Goal: Use online tool/utility: Utilize a website feature to perform a specific function

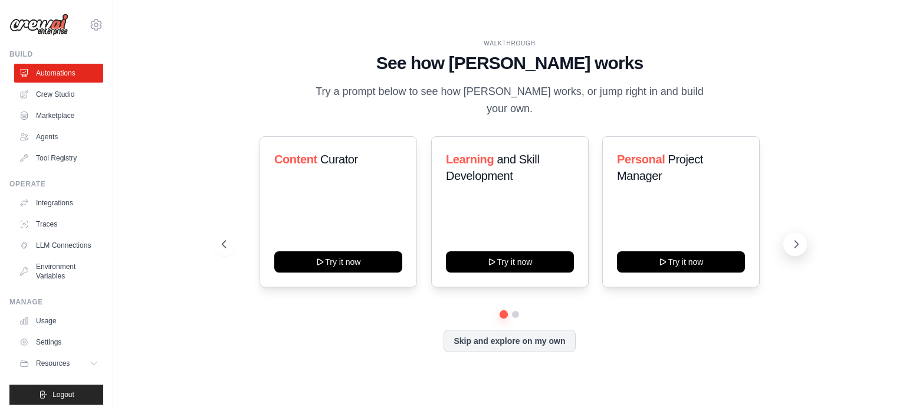
click at [795, 238] on icon at bounding box center [797, 244] width 12 height 12
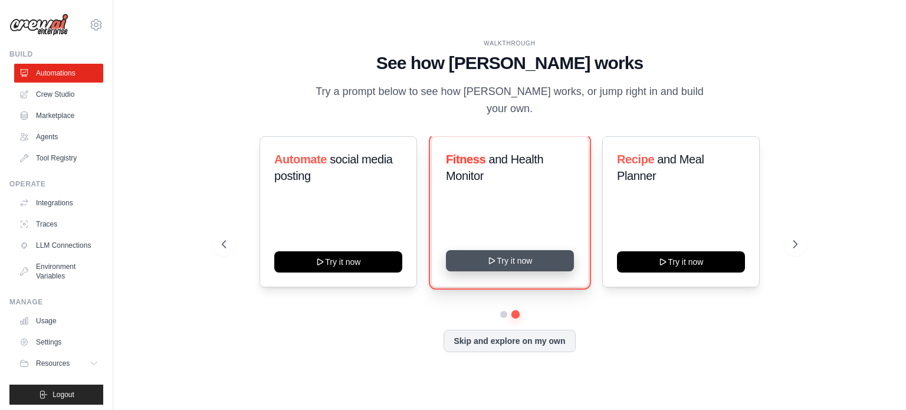
click at [494, 258] on icon at bounding box center [491, 261] width 5 height 6
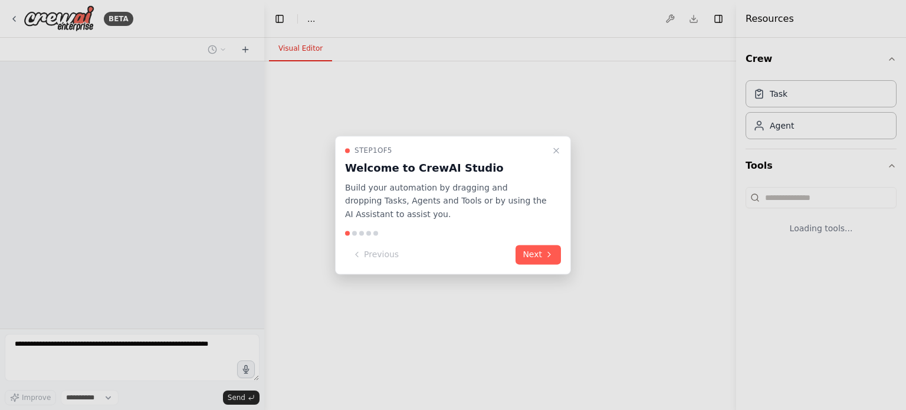
select select "****"
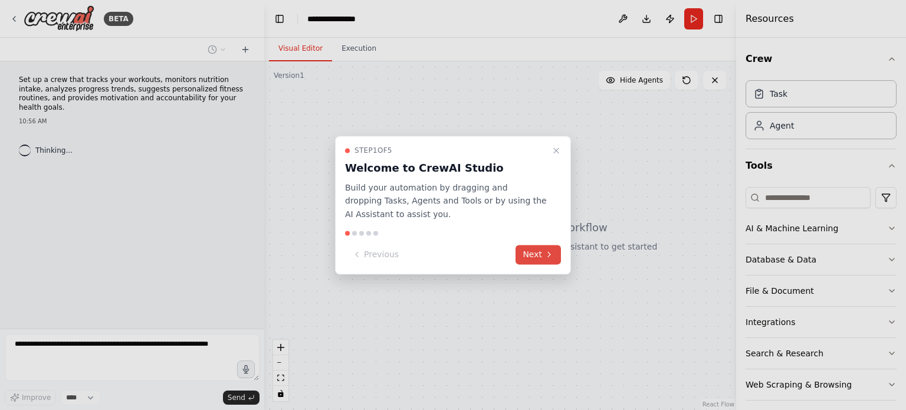
click at [548, 255] on icon at bounding box center [549, 254] width 9 height 9
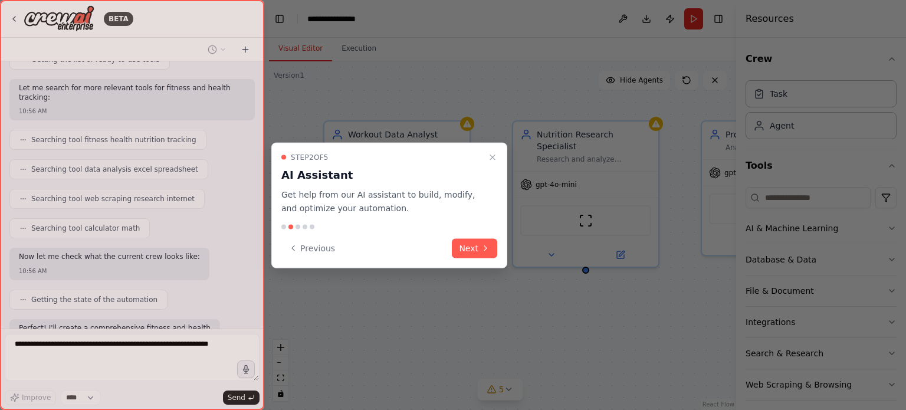
scroll to position [320, 0]
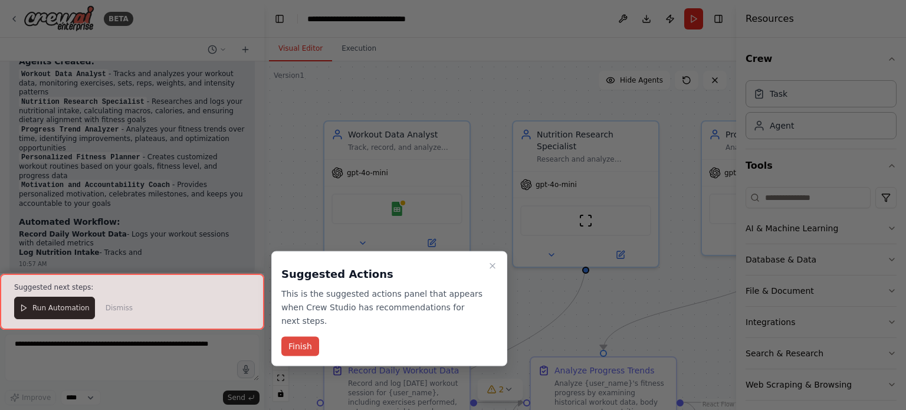
click at [303, 337] on button "Finish" at bounding box center [300, 346] width 38 height 19
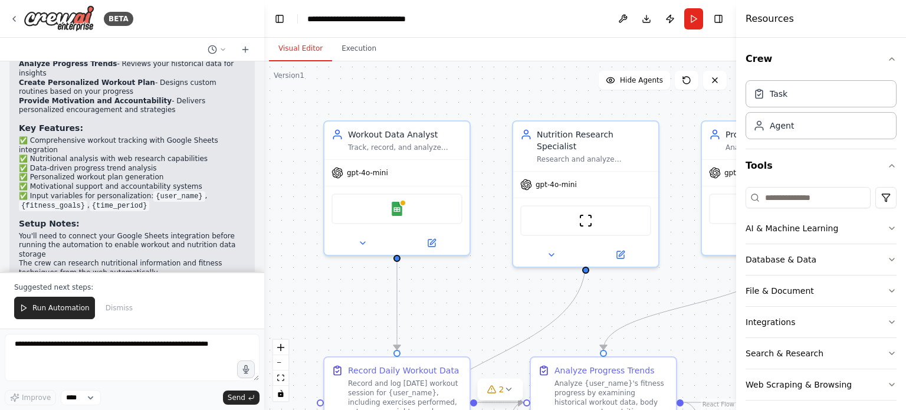
scroll to position [8, 0]
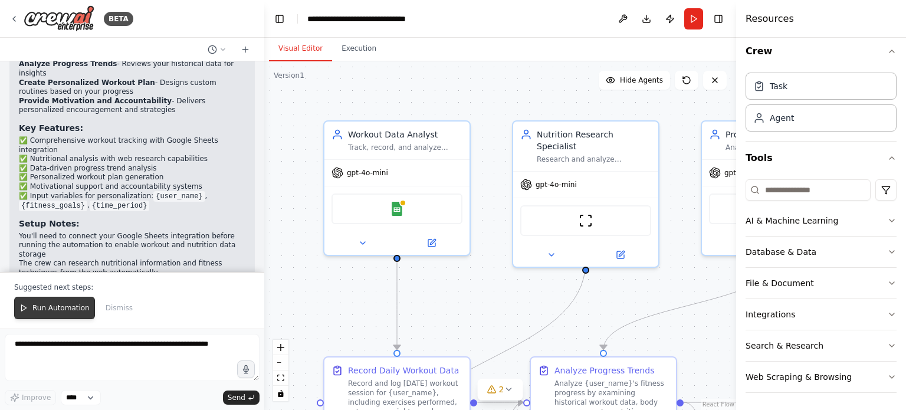
click at [71, 309] on span "Run Automation" at bounding box center [60, 307] width 57 height 9
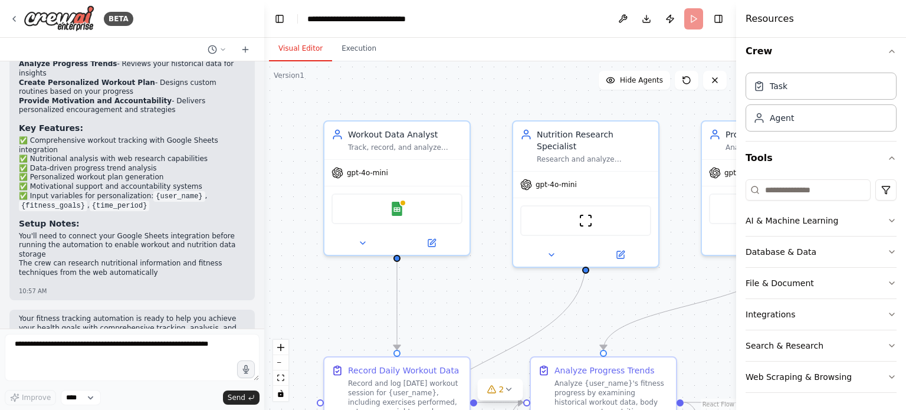
scroll to position [1232, 0]
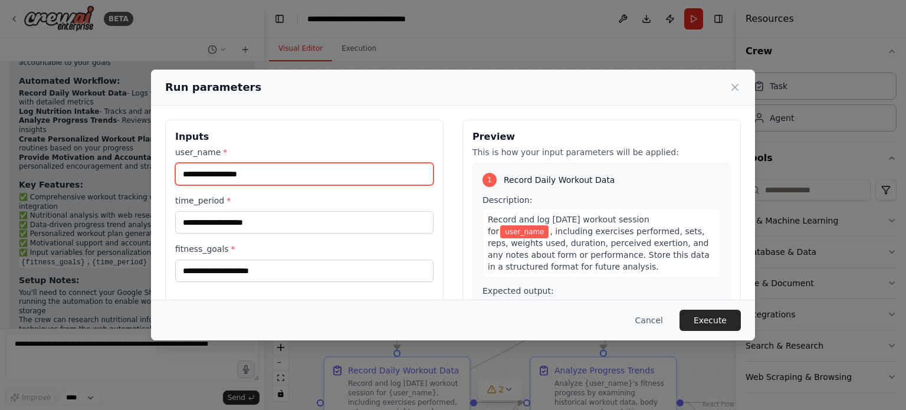
click at [210, 181] on input "user_name *" at bounding box center [304, 174] width 258 height 22
type input "*****"
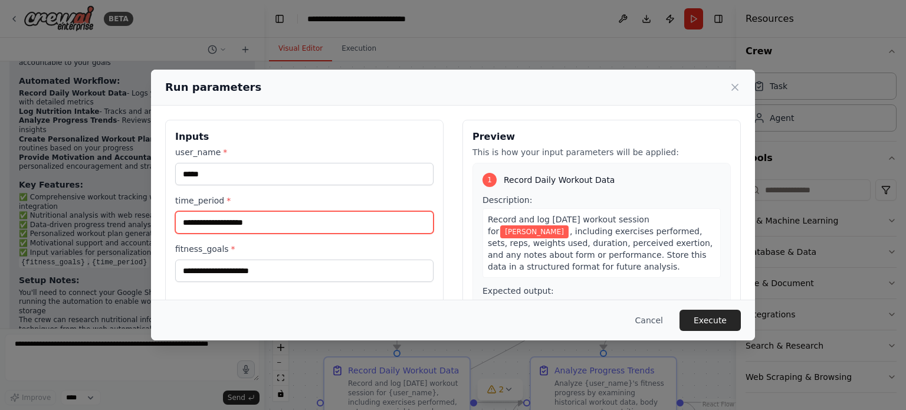
type input "*"
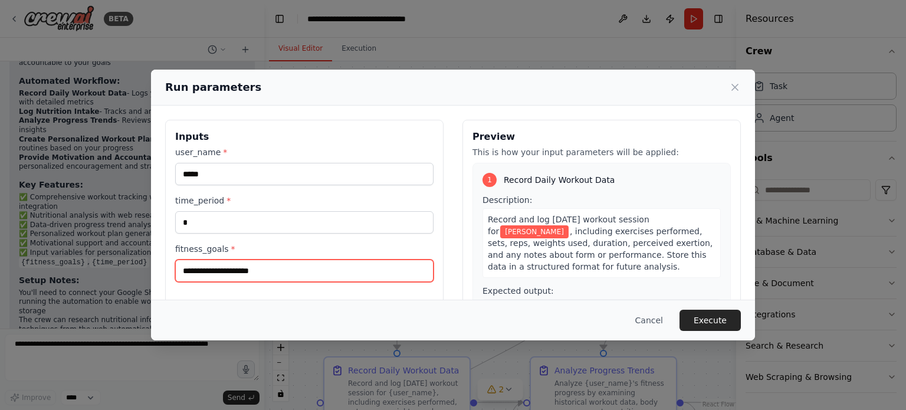
click at [234, 275] on input "fitness_goals *" at bounding box center [304, 271] width 258 height 22
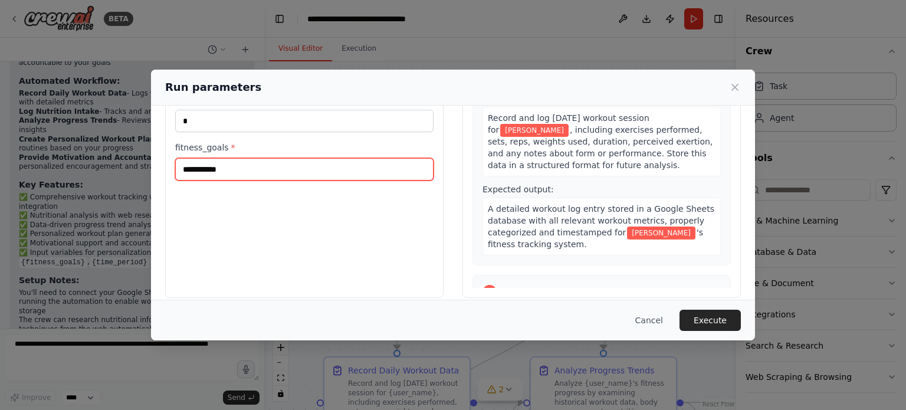
scroll to position [113, 0]
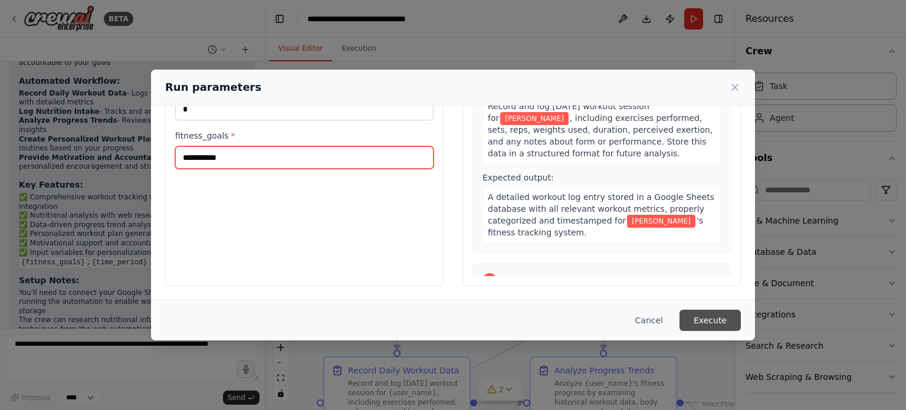
type input "**********"
click at [710, 319] on button "Execute" at bounding box center [710, 320] width 61 height 21
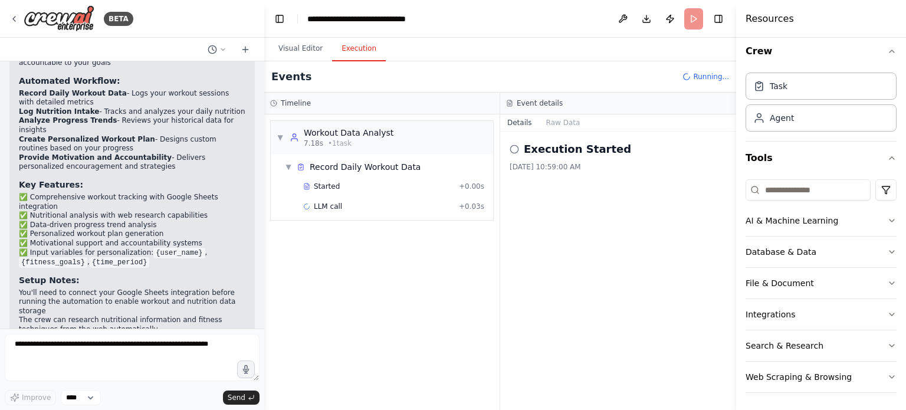
click at [356, 51] on button "Execution" at bounding box center [359, 49] width 54 height 25
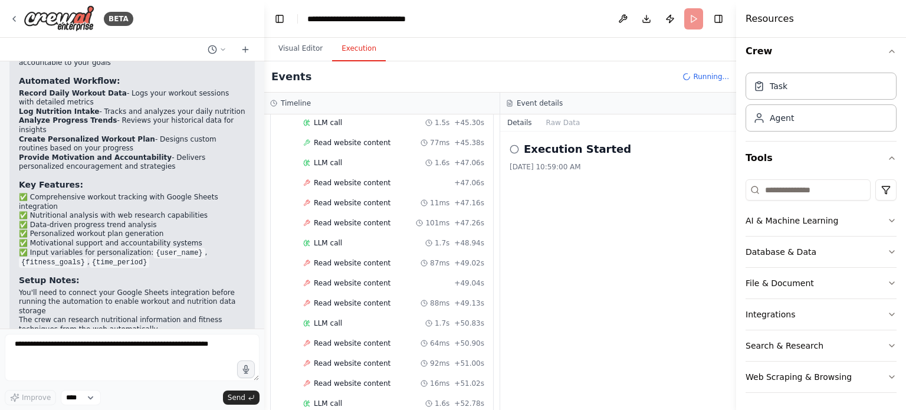
scroll to position [1515, 0]
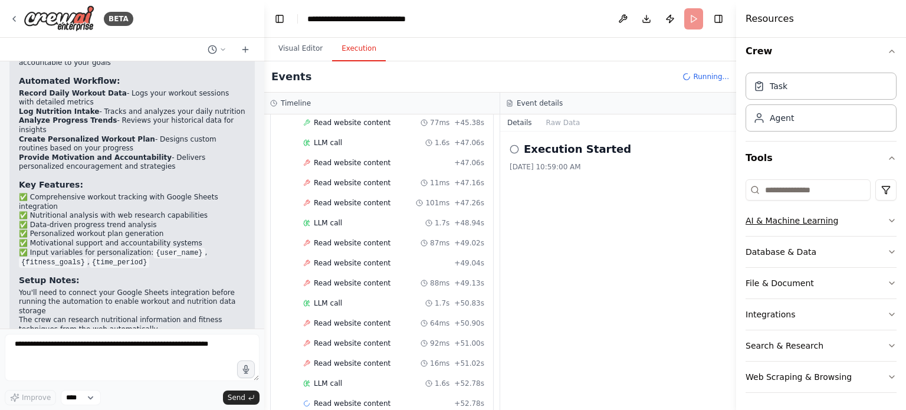
click at [890, 219] on icon "button" at bounding box center [892, 220] width 5 height 2
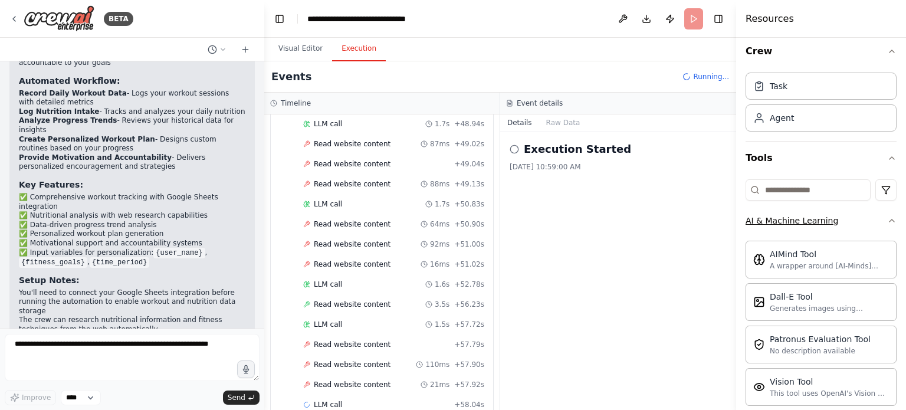
scroll to position [1673, 0]
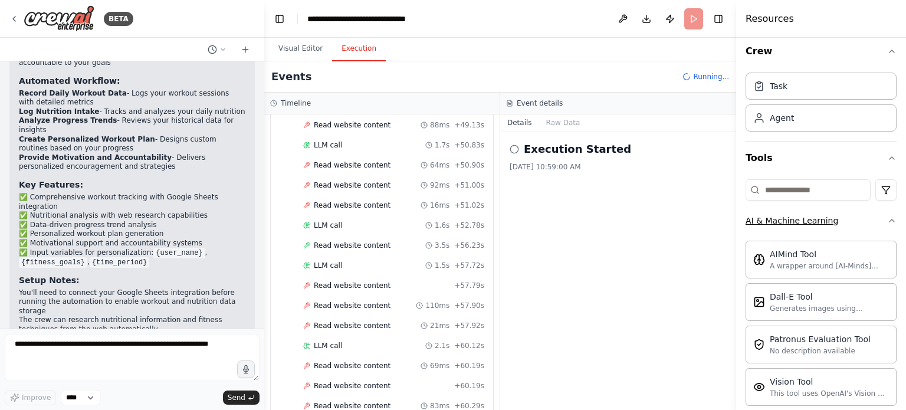
click at [890, 219] on icon "button" at bounding box center [892, 220] width 5 height 2
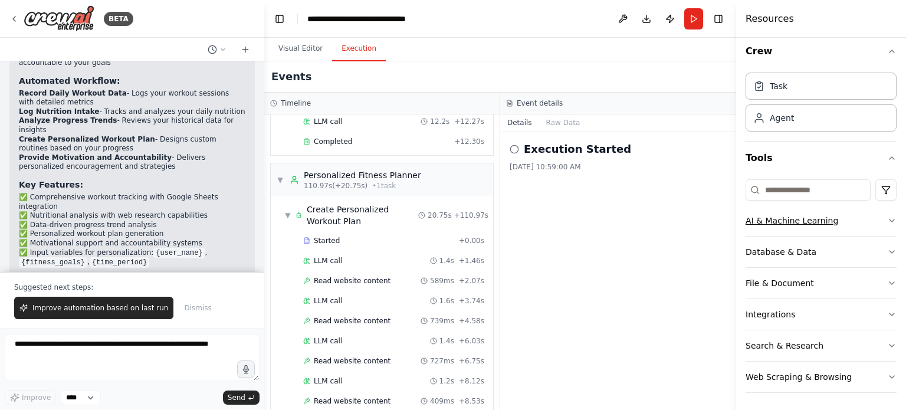
scroll to position [1289, 0]
